Goal: Task Accomplishment & Management: Manage account settings

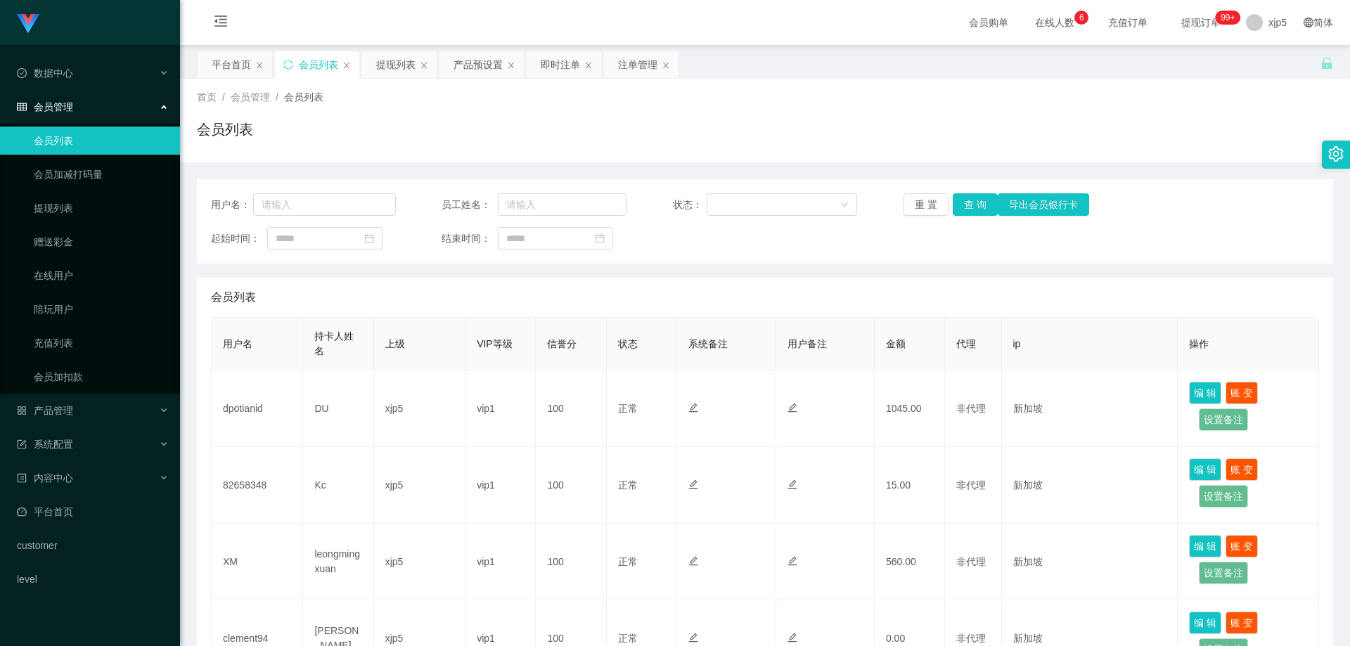
scroll to position [70, 0]
click at [83, 415] on div "产品管理" at bounding box center [90, 411] width 180 height 28
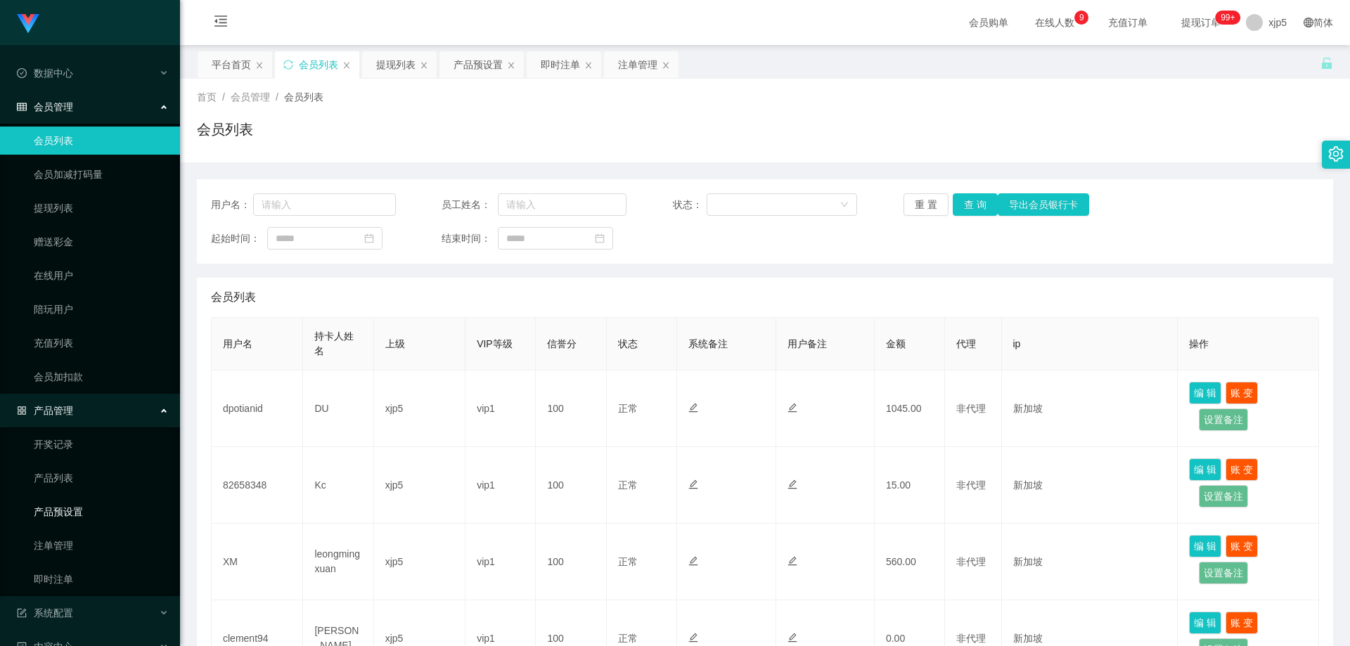
click at [98, 515] on link "产品预设置" at bounding box center [101, 512] width 135 height 28
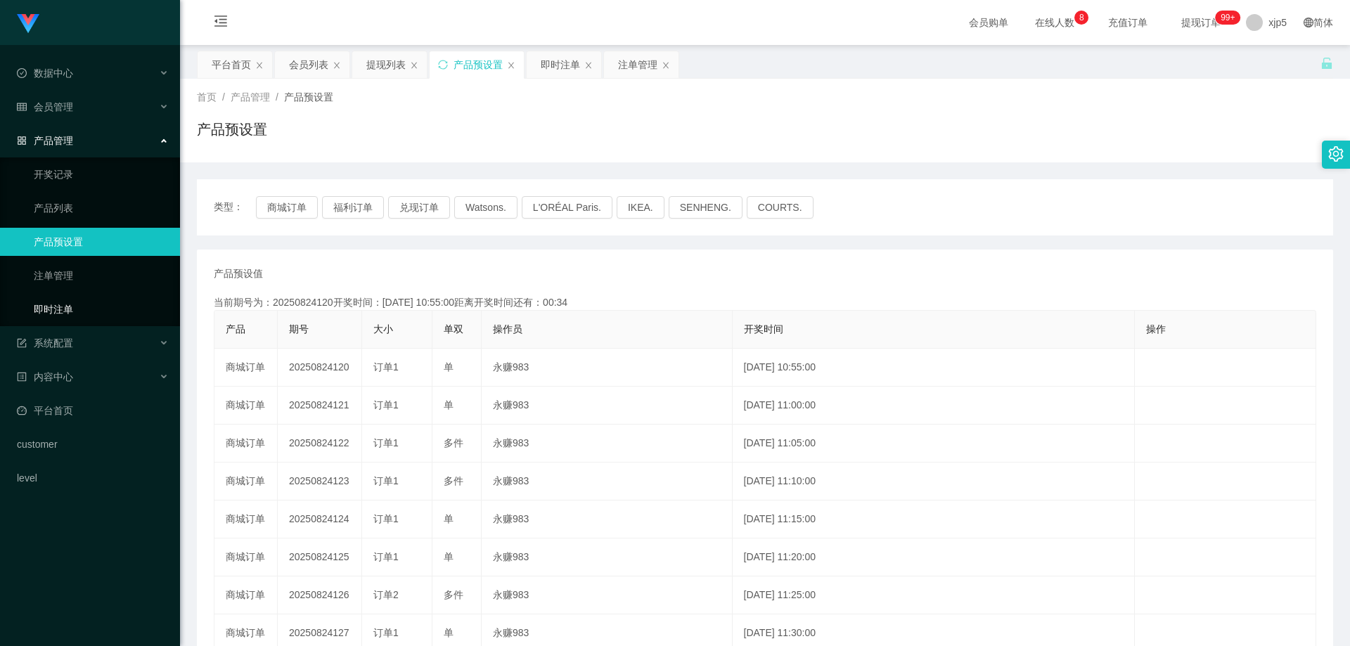
click at [111, 309] on link "即时注单" at bounding box center [101, 309] width 135 height 28
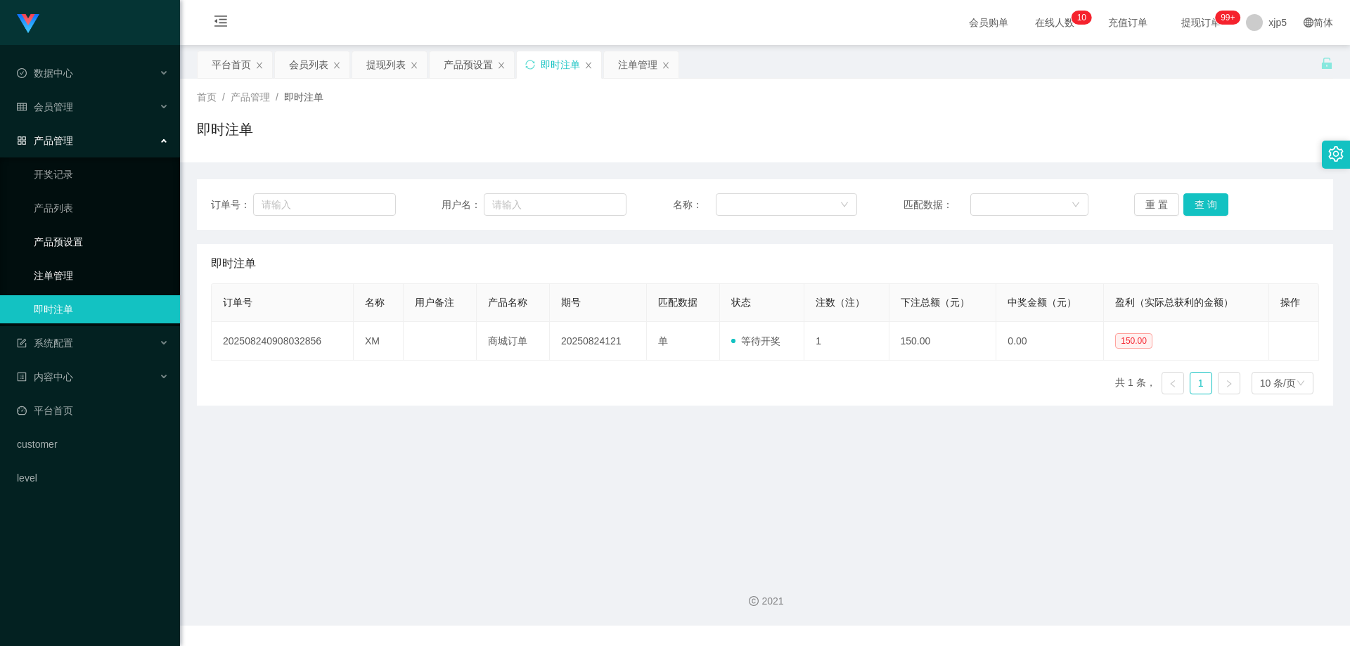
drag, startPoint x: 82, startPoint y: 248, endPoint x: 143, endPoint y: 272, distance: 65.9
click at [82, 248] on link "产品预设置" at bounding box center [101, 242] width 135 height 28
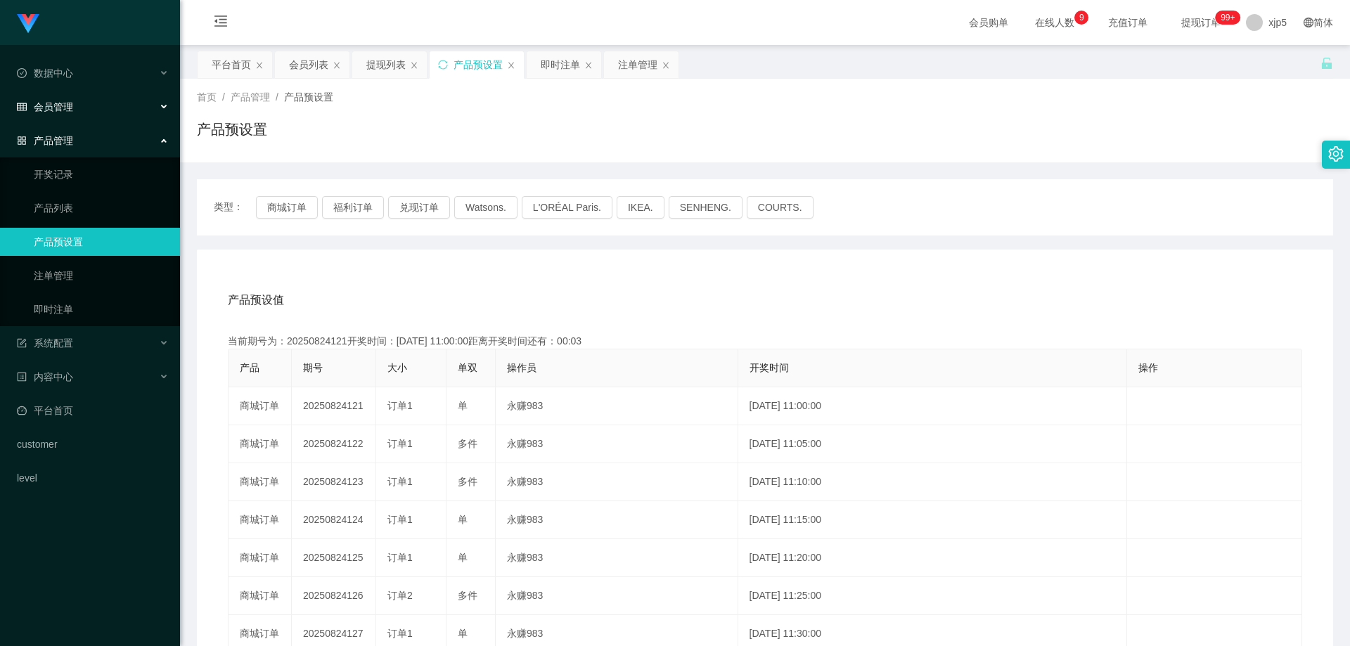
click at [89, 103] on div "会员管理" at bounding box center [90, 107] width 180 height 28
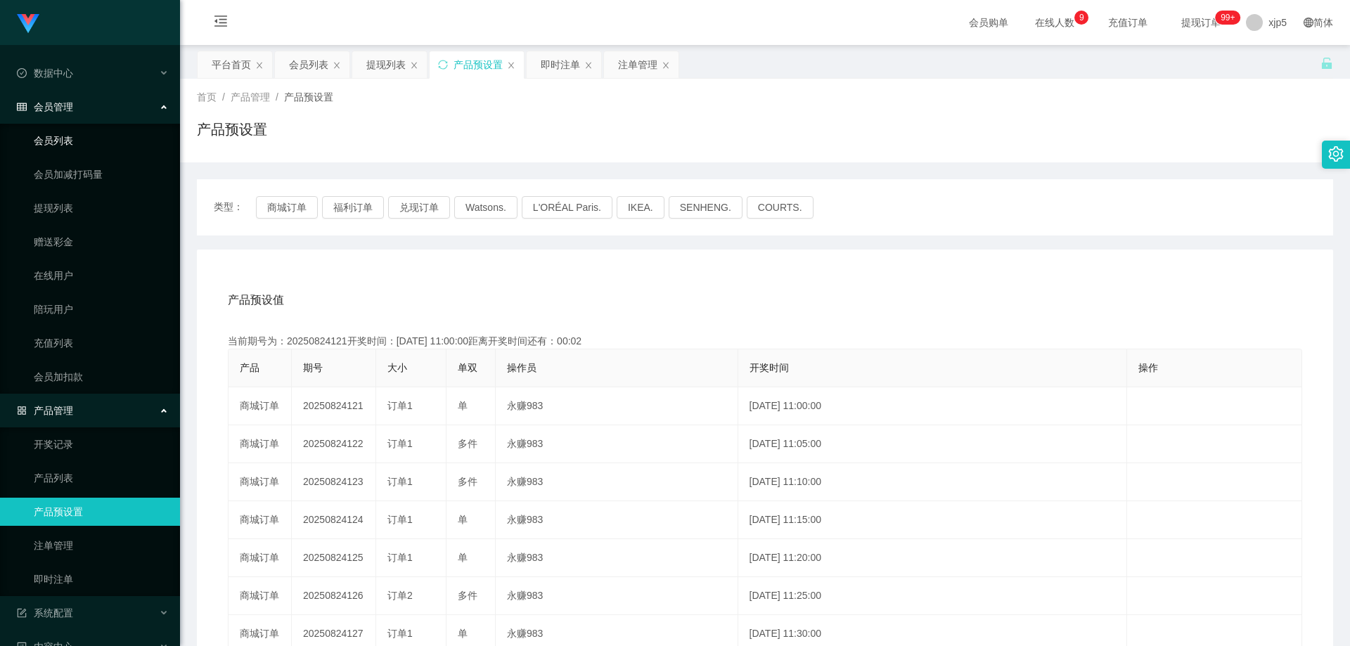
click at [87, 139] on link "会员列表" at bounding box center [101, 141] width 135 height 28
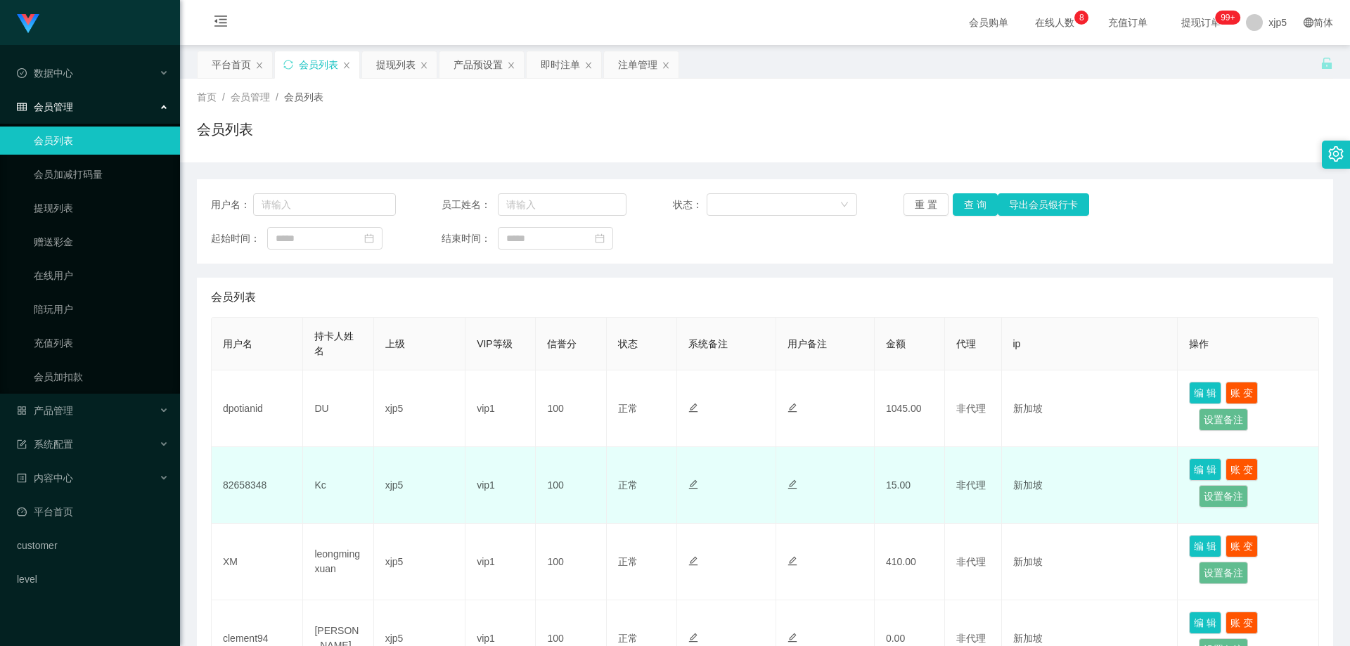
scroll to position [70, 0]
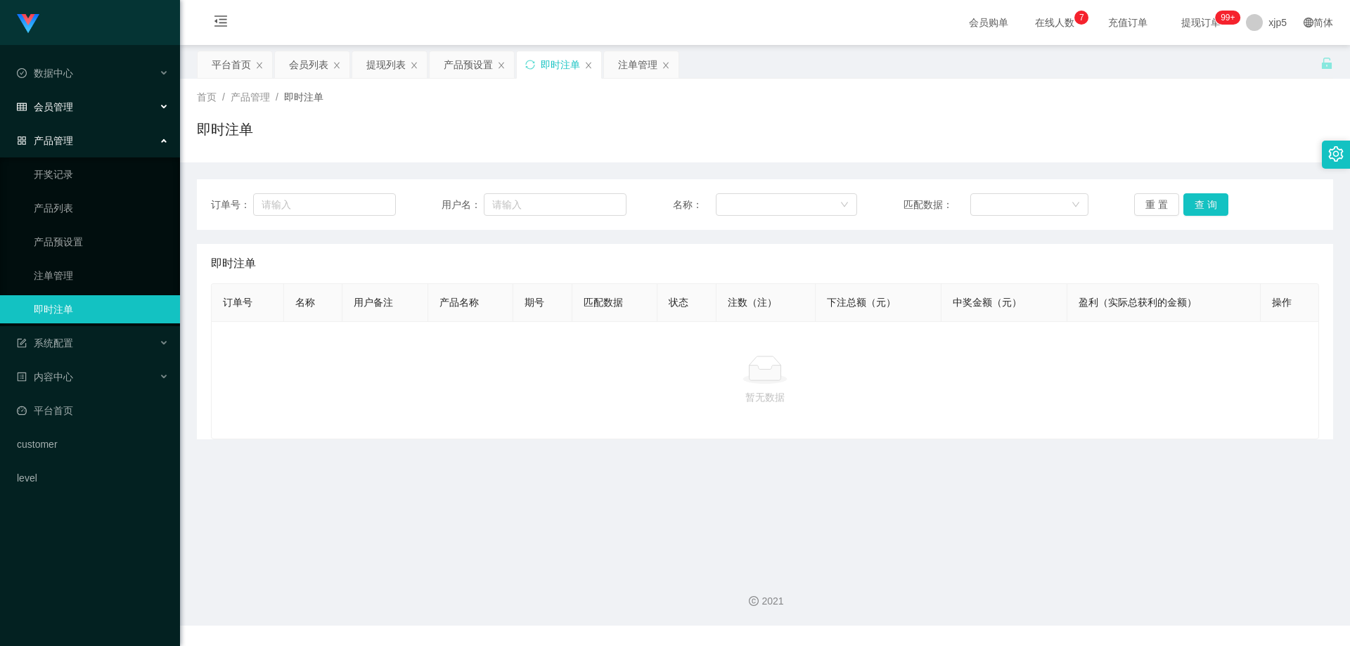
click at [84, 103] on div "会员管理" at bounding box center [90, 107] width 180 height 28
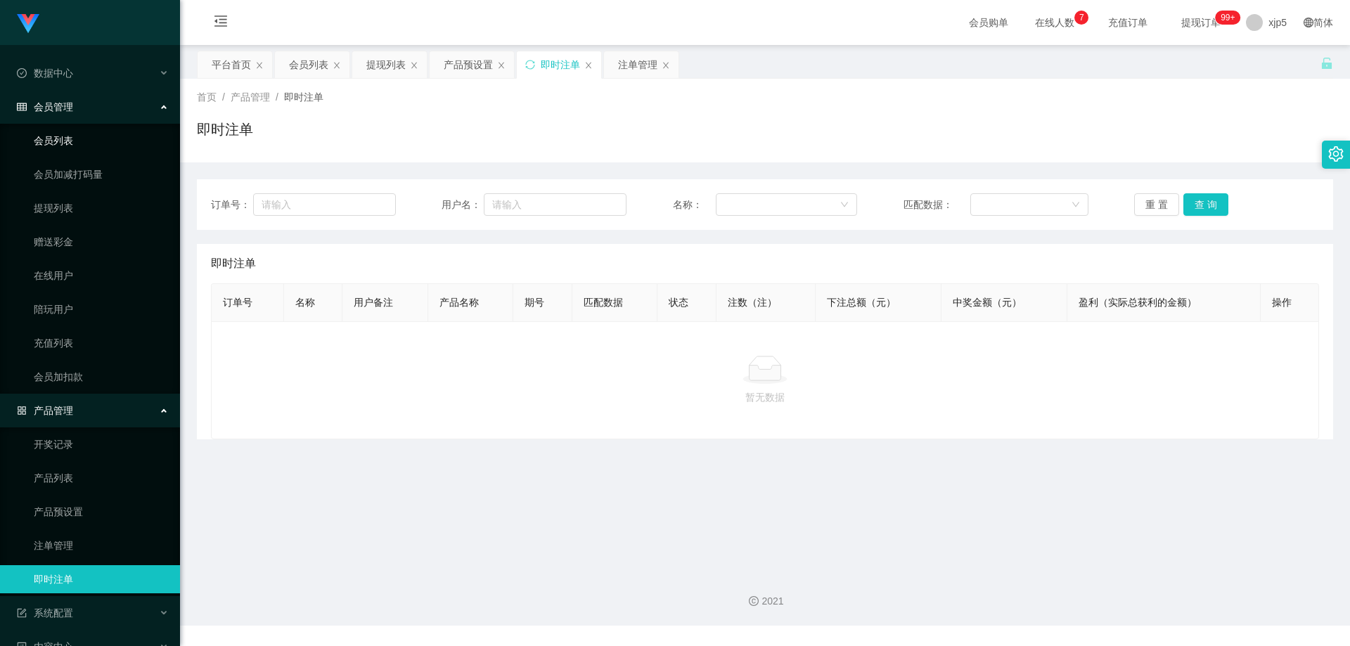
click at [76, 138] on link "会员列表" at bounding box center [101, 141] width 135 height 28
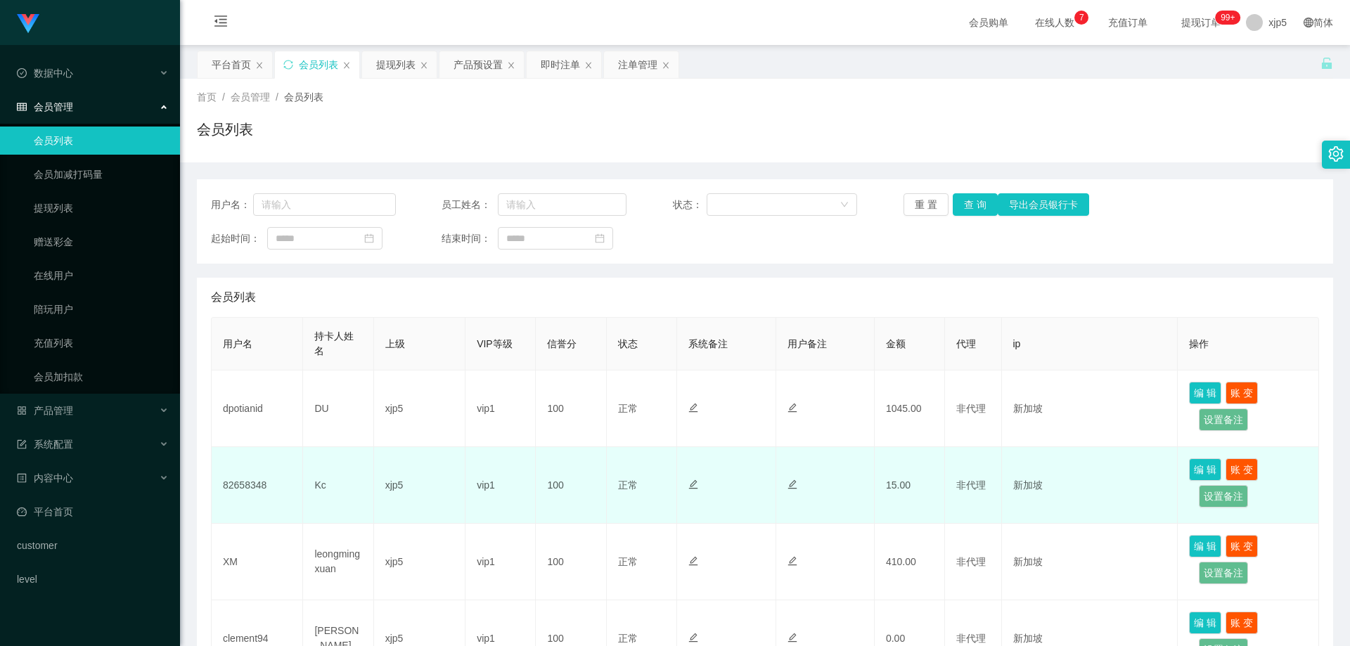
scroll to position [70, 0]
